Goal: Transaction & Acquisition: Purchase product/service

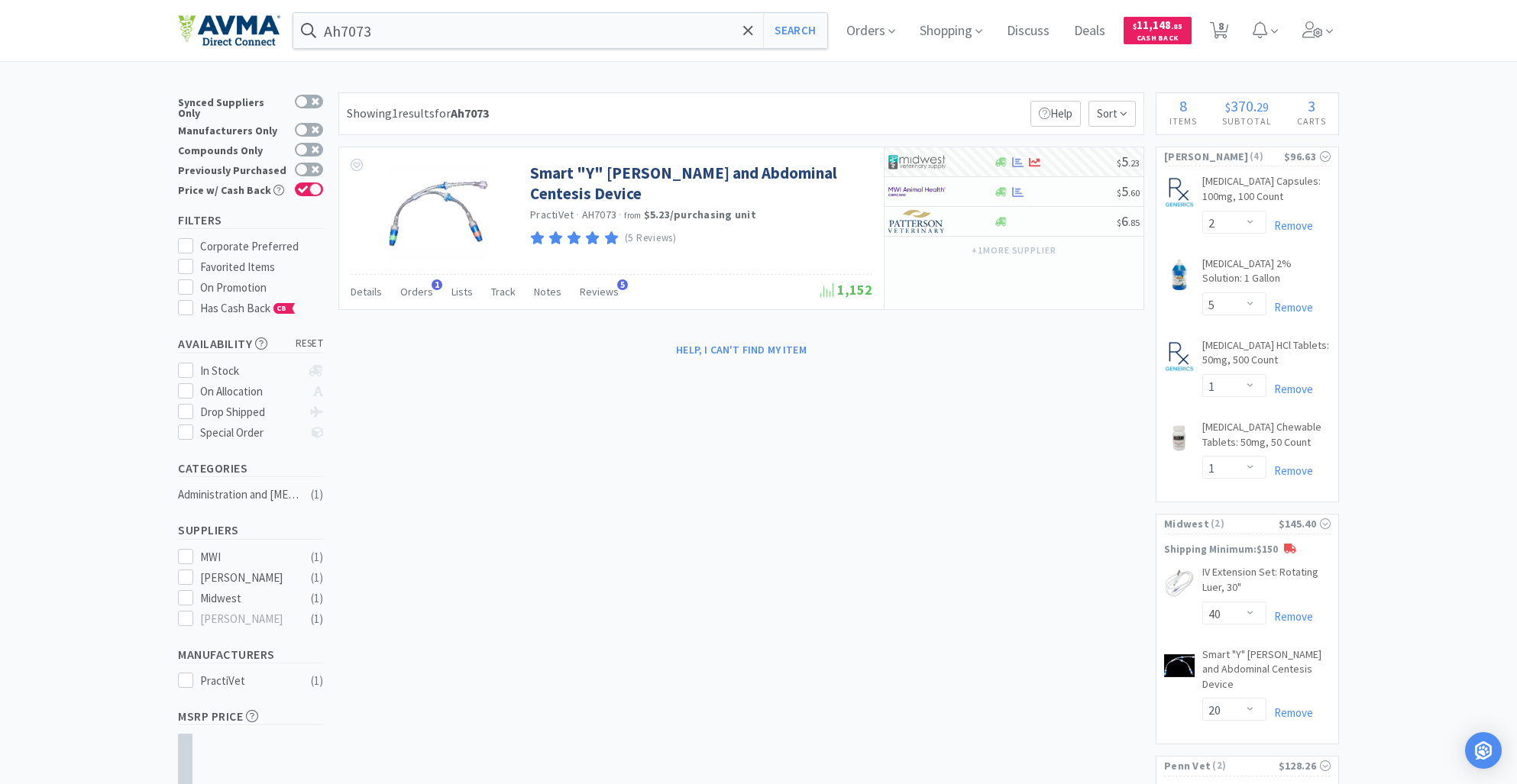
select select "2"
select select "5"
select select "1"
select select "40"
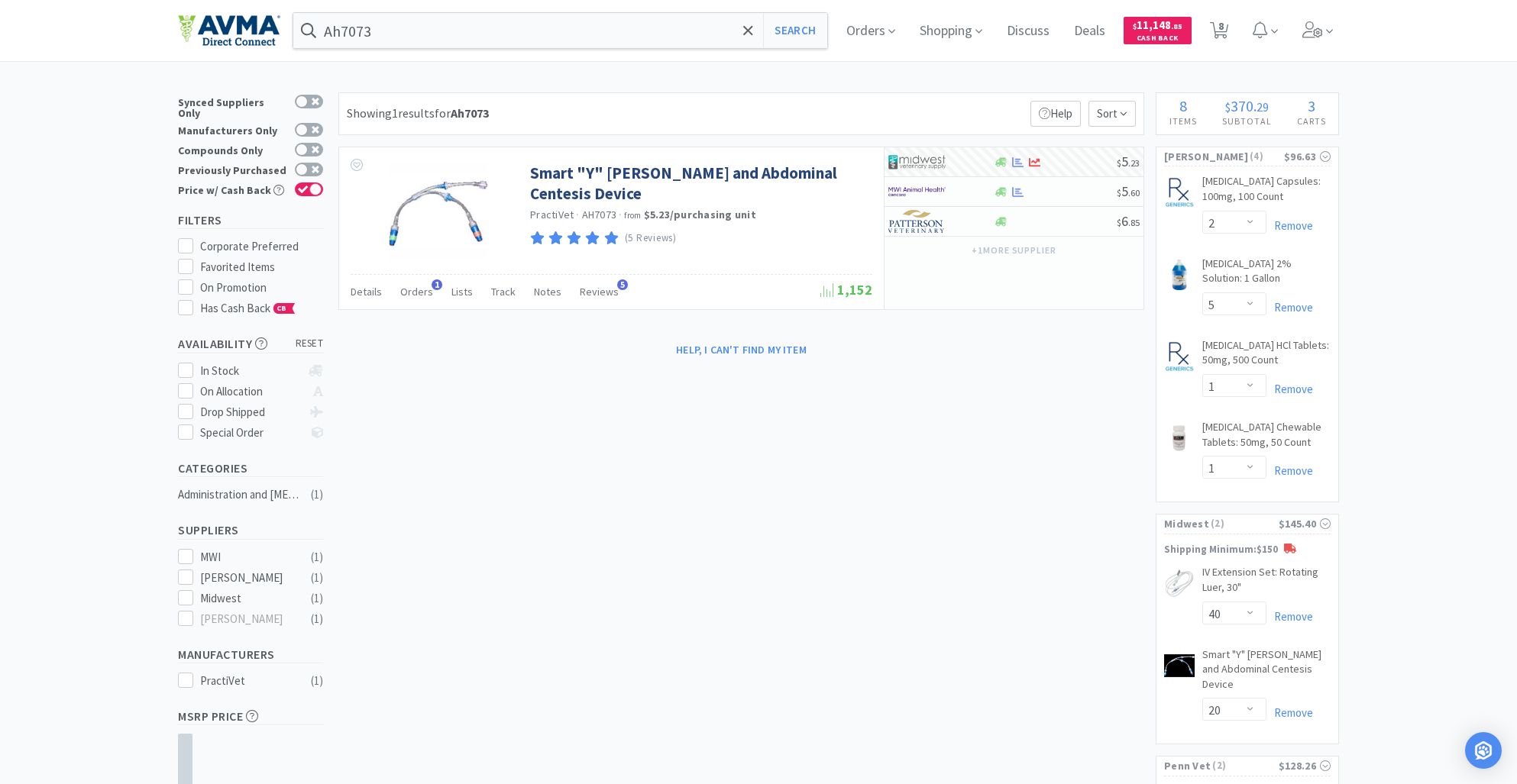
select select "20"
select select "1"
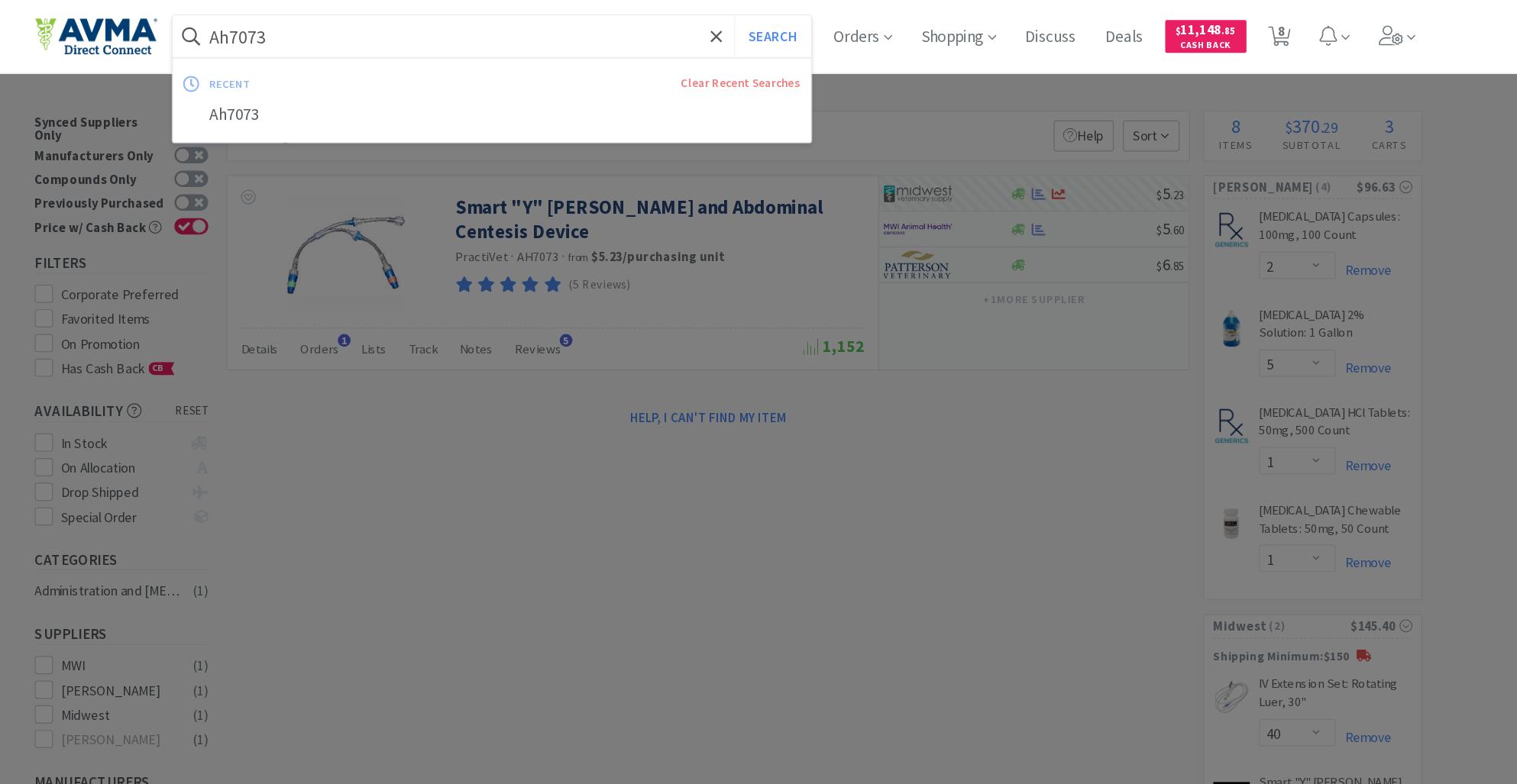
click at [389, 35] on input "Ah7073" at bounding box center [560, 31] width 534 height 35
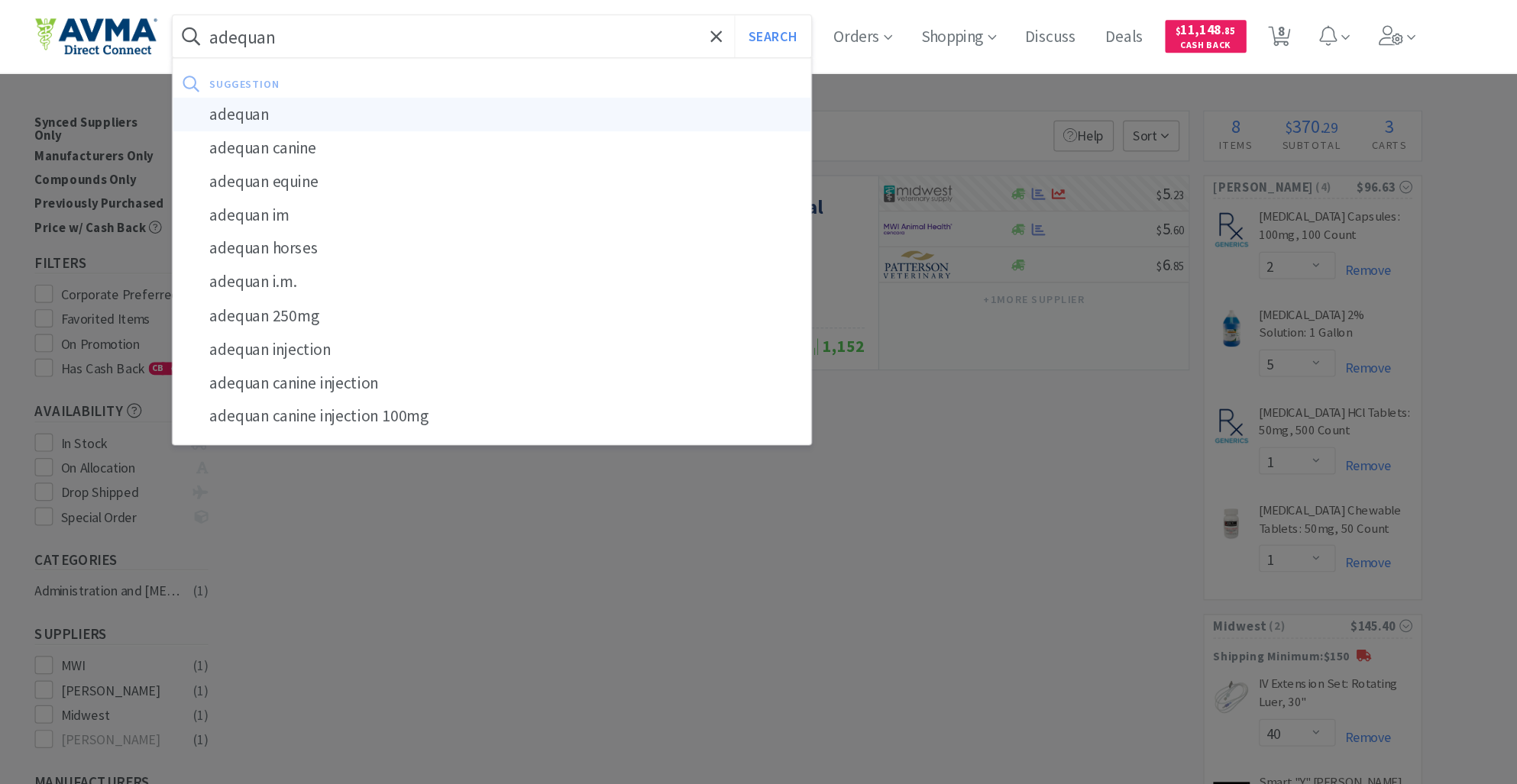
click at [396, 90] on div "adequan" at bounding box center [560, 96] width 534 height 28
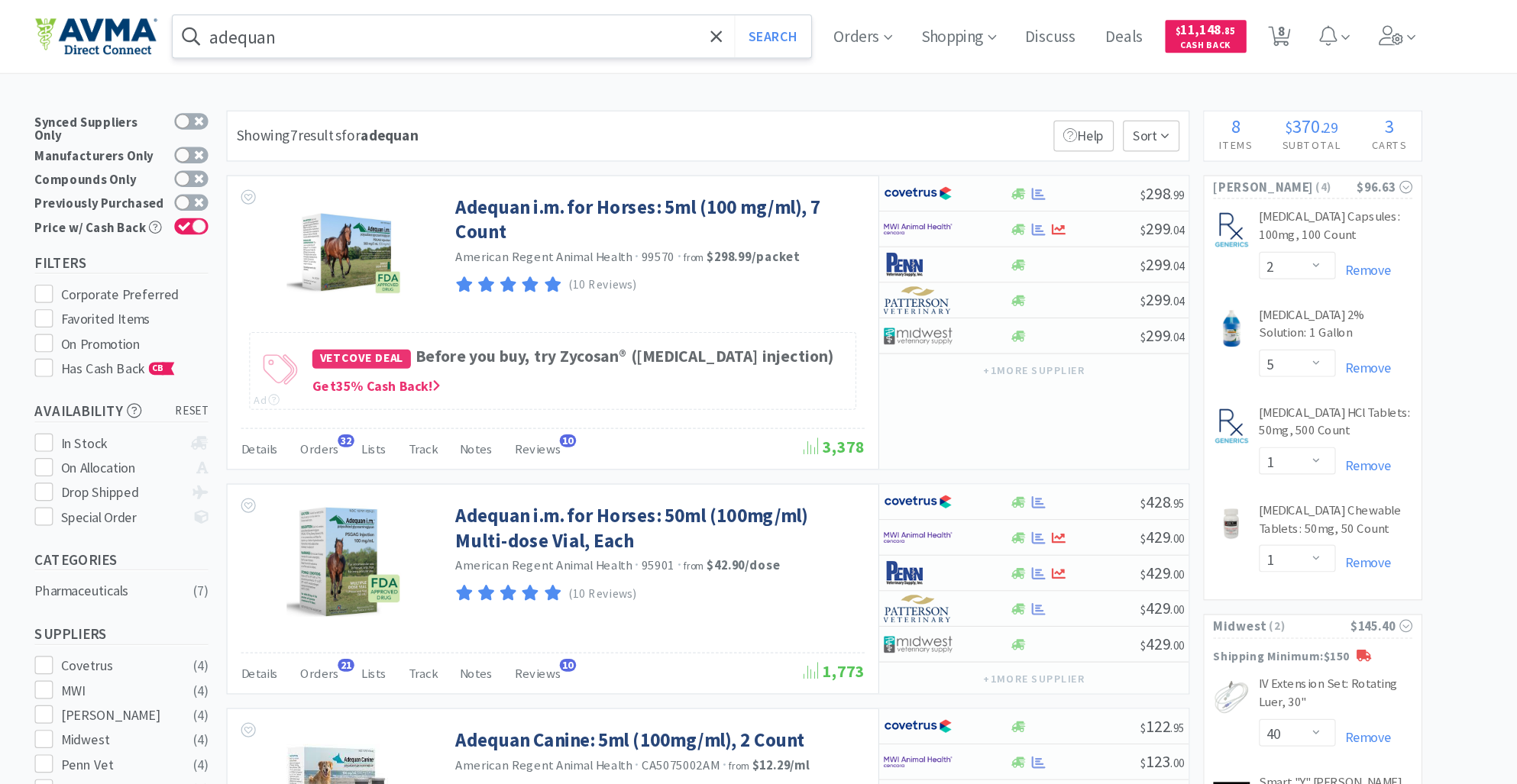
click at [397, 32] on input "adequan" at bounding box center [560, 31] width 534 height 35
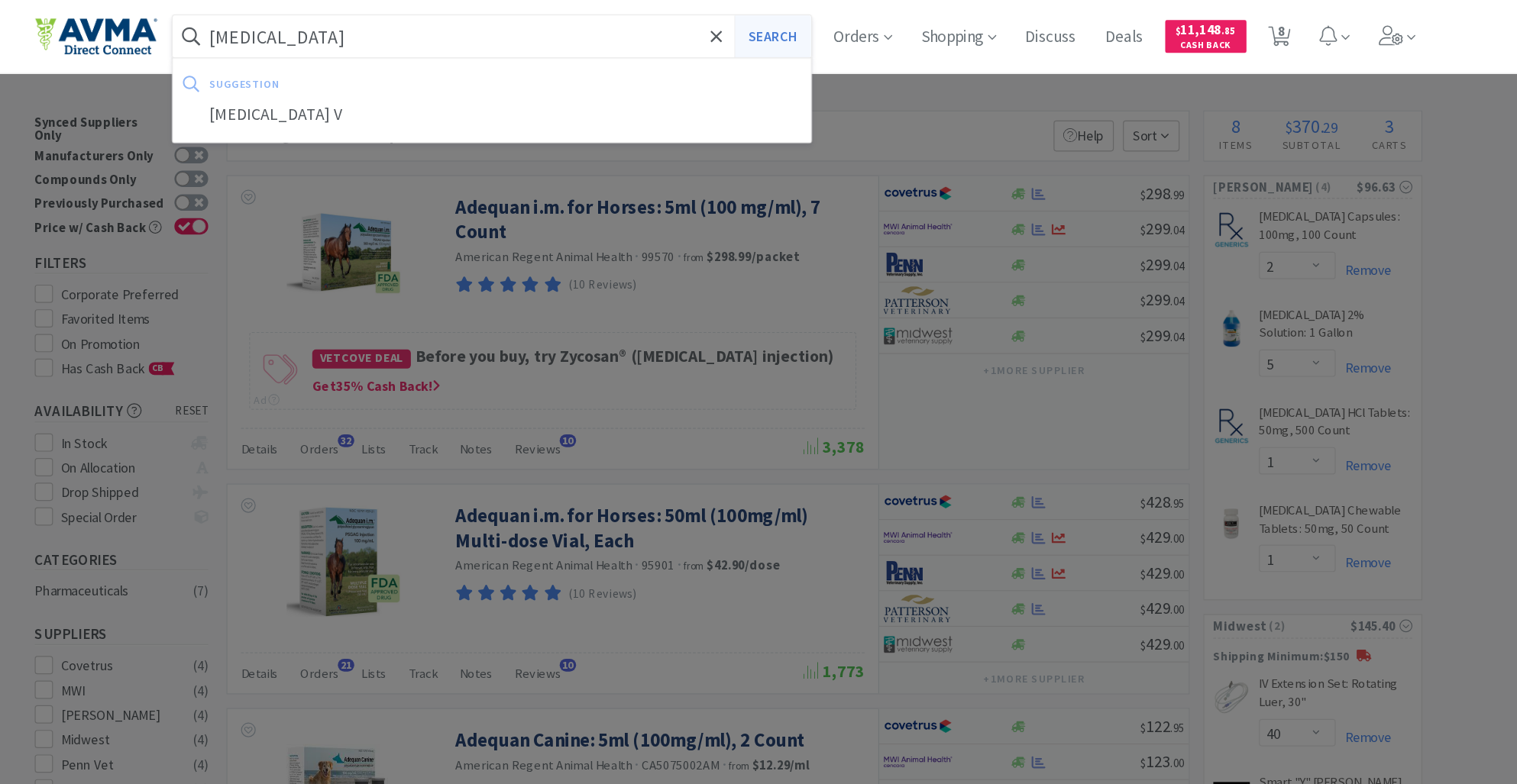
type input "[MEDICAL_DATA]"
click at [797, 34] on button "Search" at bounding box center [794, 31] width 64 height 35
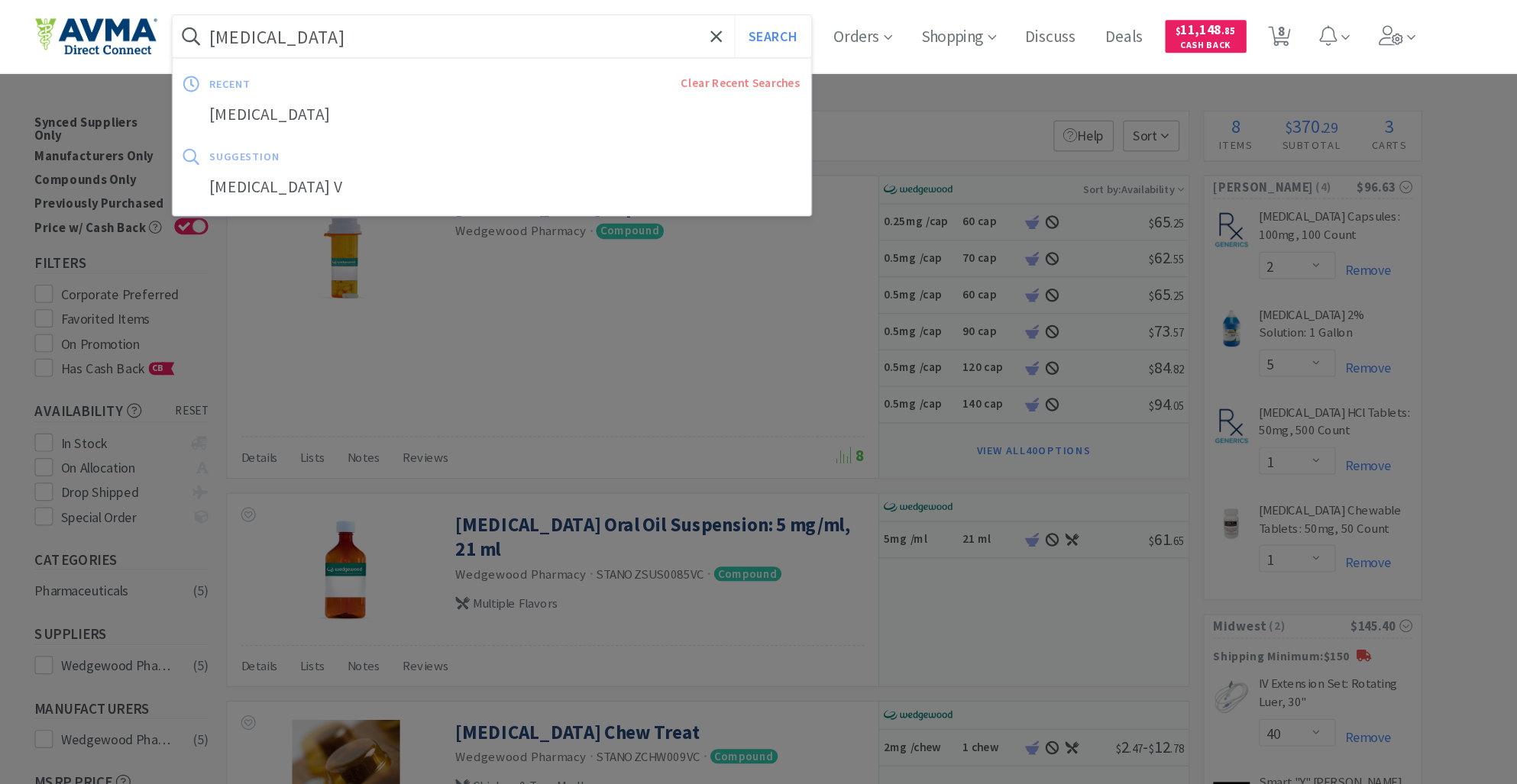
click at [409, 26] on input "[MEDICAL_DATA]" at bounding box center [560, 31] width 534 height 35
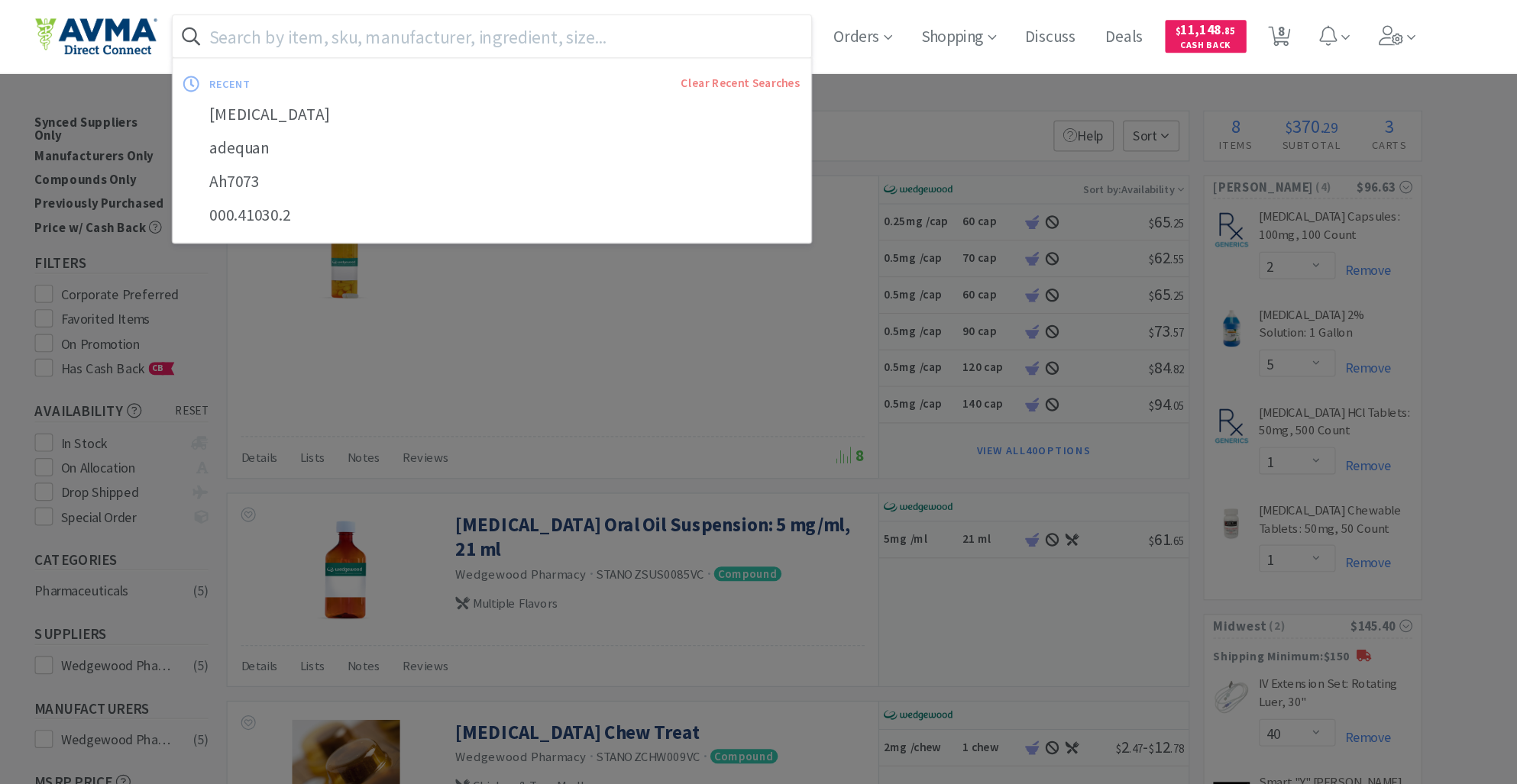
click at [393, 29] on input "text" at bounding box center [560, 31] width 534 height 35
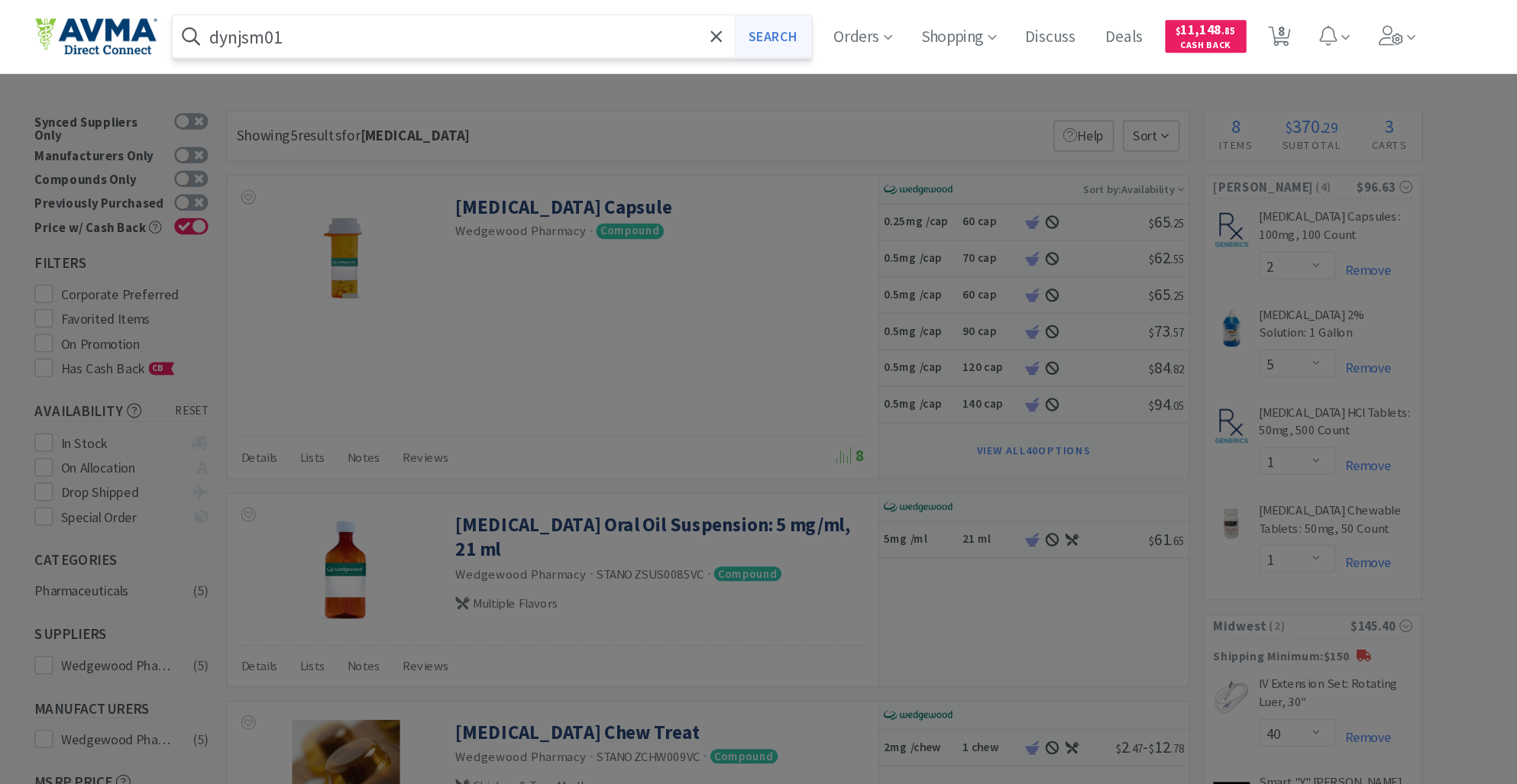
type input "dynjsm01"
click at [797, 35] on button "Search" at bounding box center [794, 31] width 64 height 35
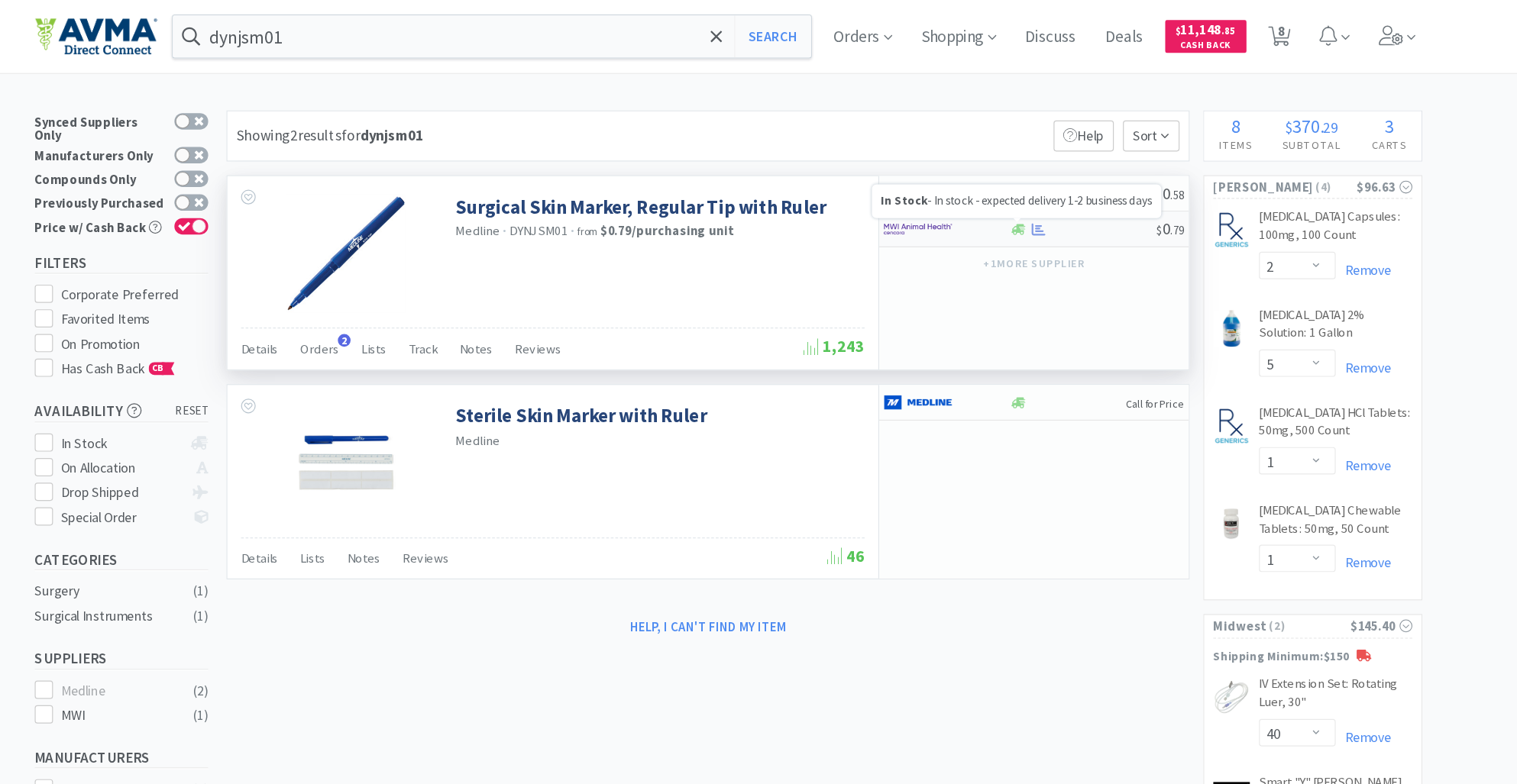
click at [1003, 194] on icon at bounding box center [1001, 191] width 12 height 9
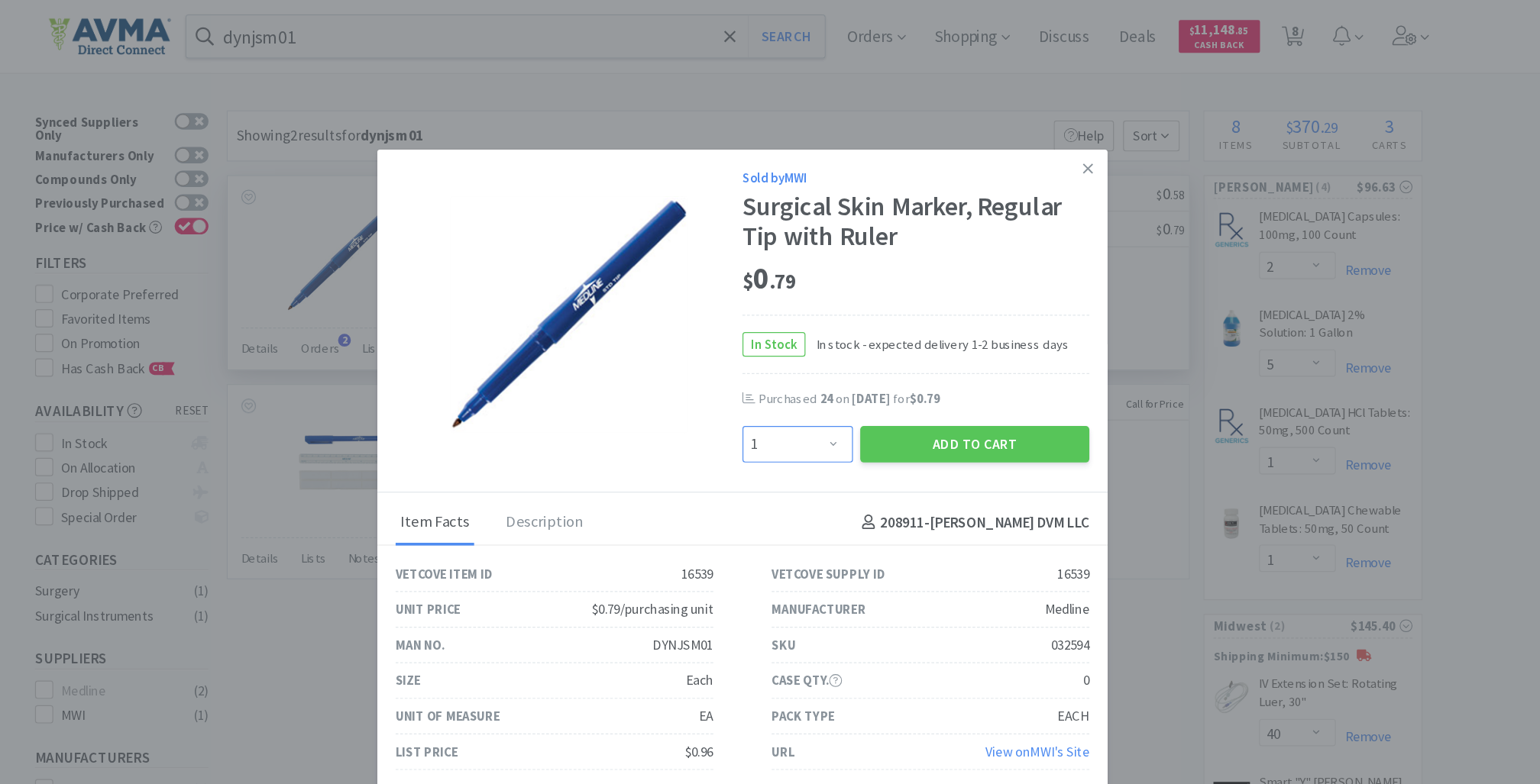
click at [847, 370] on select "Enter Quantity 1 2 3 4 5 6 7 8 9 10 11 12 13 14 15 16 17 18 19 20 Enter Quantity" at bounding box center [817, 371] width 93 height 31
select select "20"
click at [770, 356] on select "Enter Quantity 1 2 3 4 5 6 7 8 9 10 11 12 13 14 15 16 17 18 19 20 Enter Quantity" at bounding box center [817, 371] width 93 height 31
click at [962, 373] on button "Add to Cart" at bounding box center [965, 371] width 192 height 31
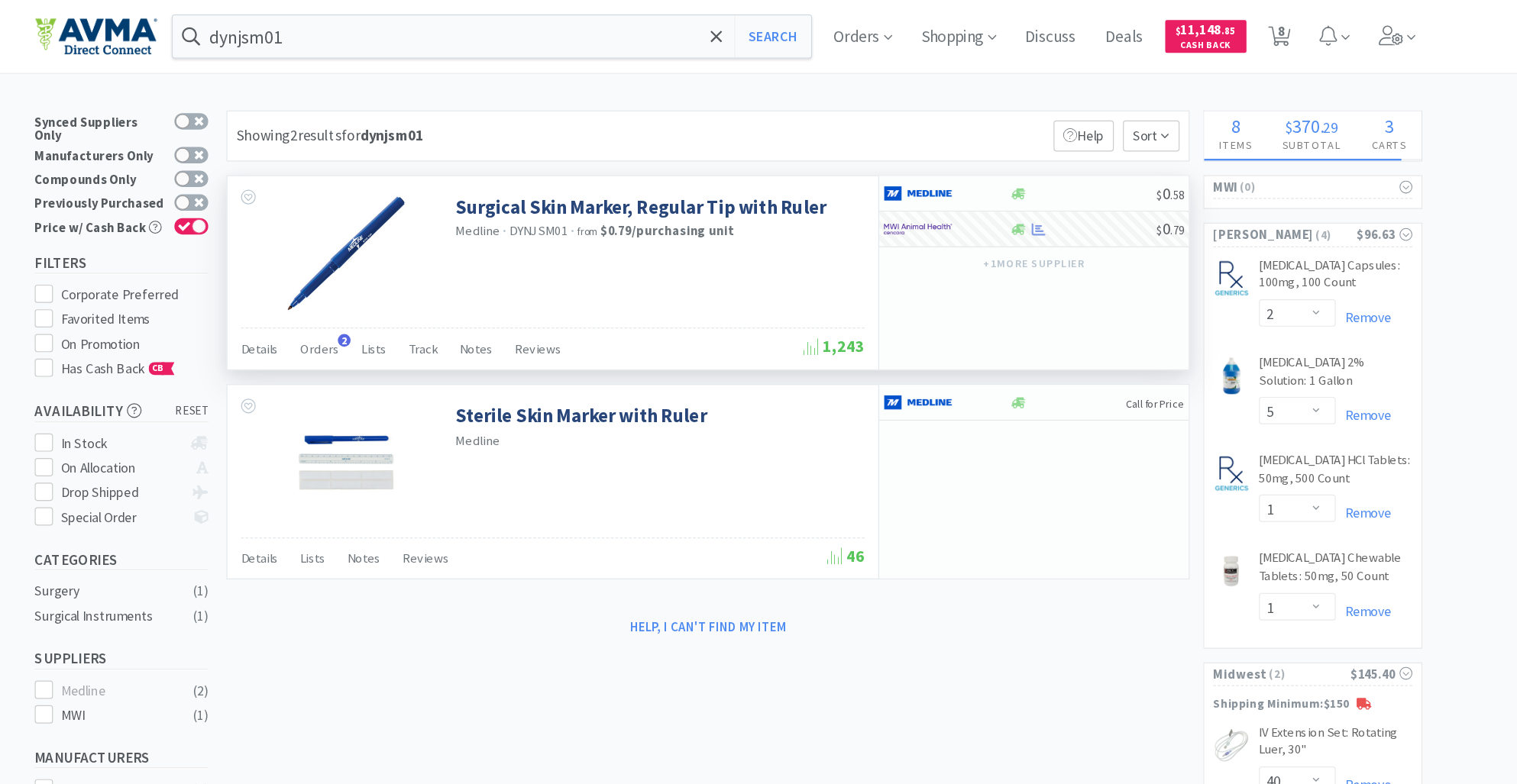
select select "20"
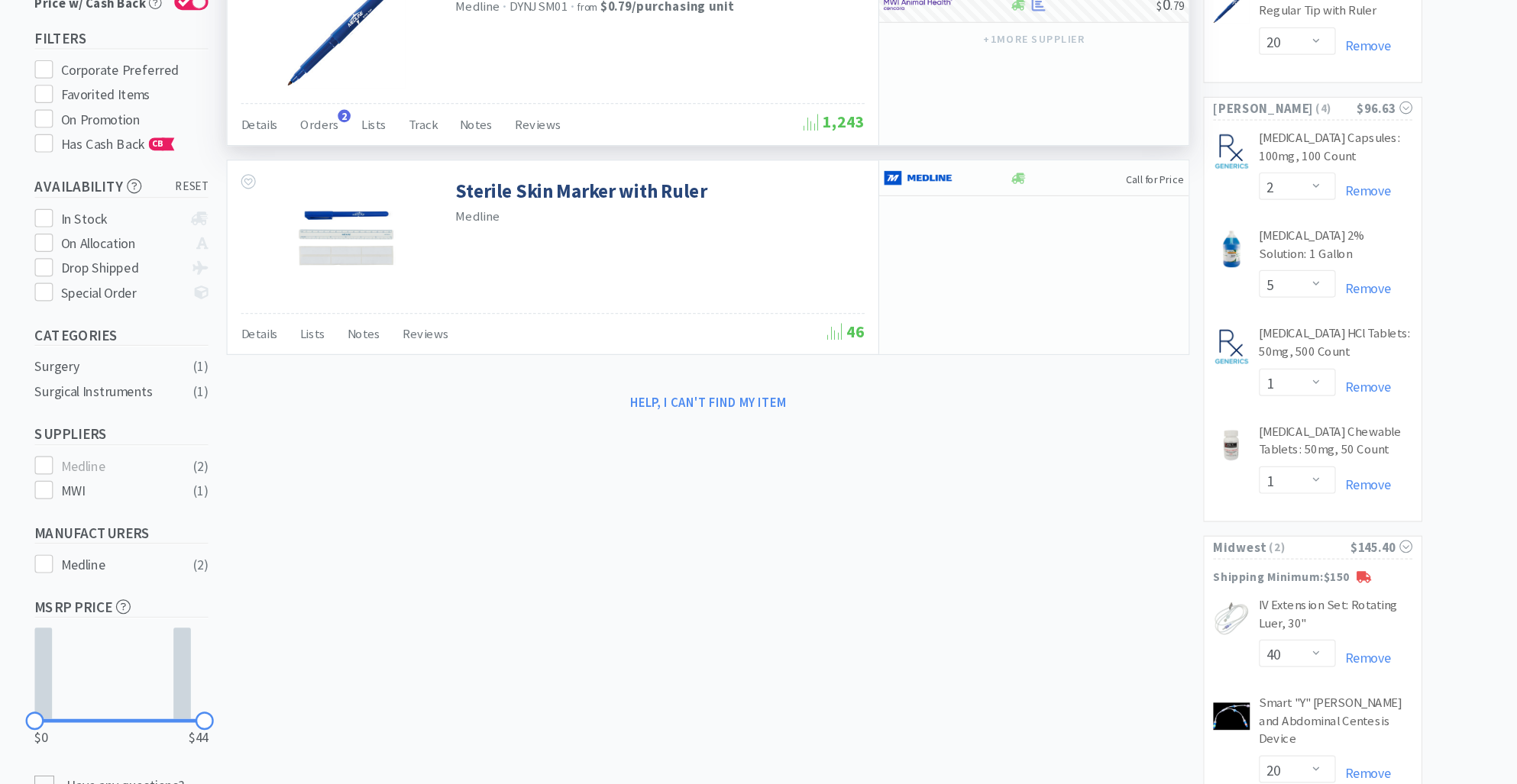
scroll to position [61, 0]
